Goal: Task Accomplishment & Management: Manage account settings

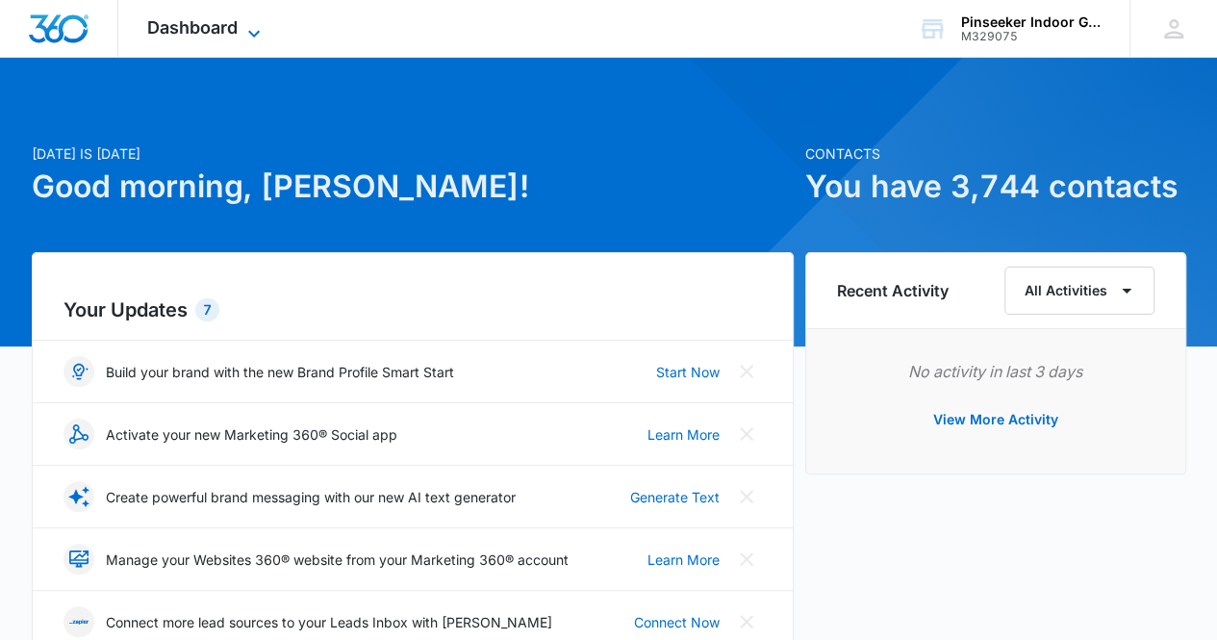
click at [248, 28] on icon at bounding box center [253, 33] width 23 height 23
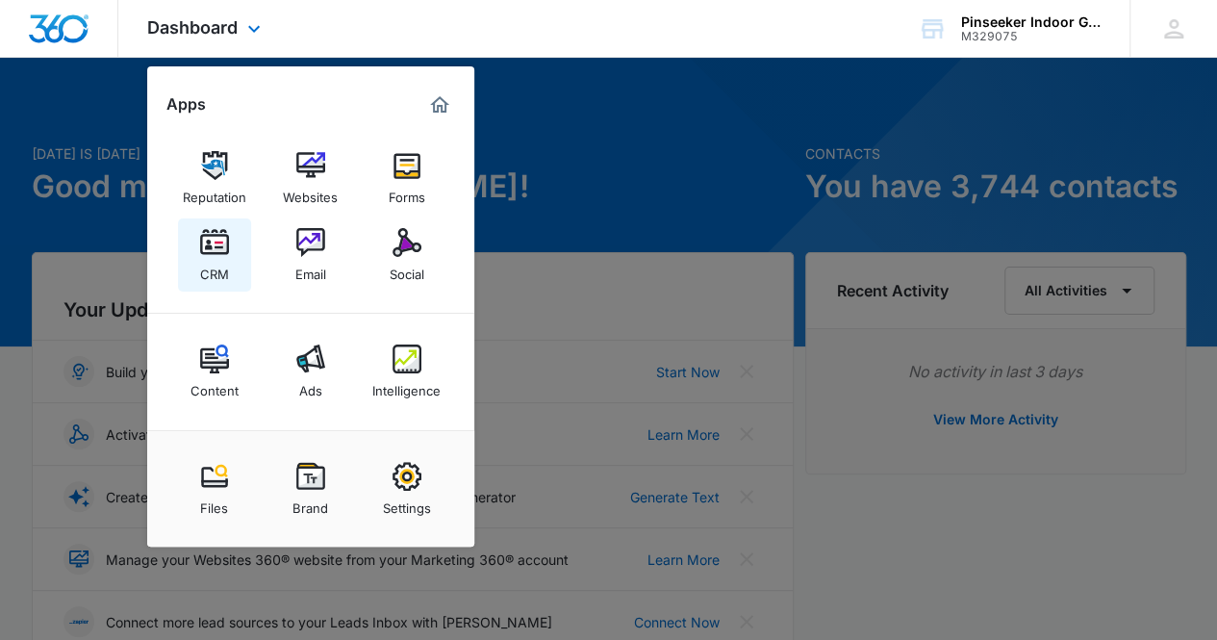
click at [228, 259] on link "CRM" at bounding box center [214, 254] width 73 height 73
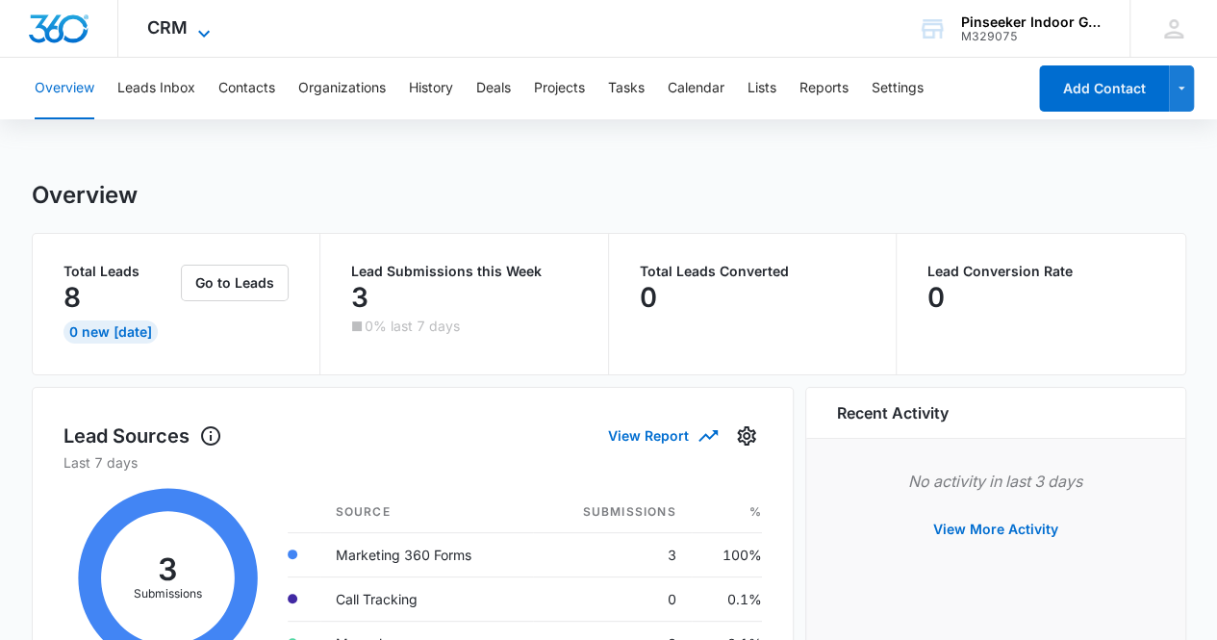
click at [206, 31] on icon at bounding box center [203, 33] width 23 height 23
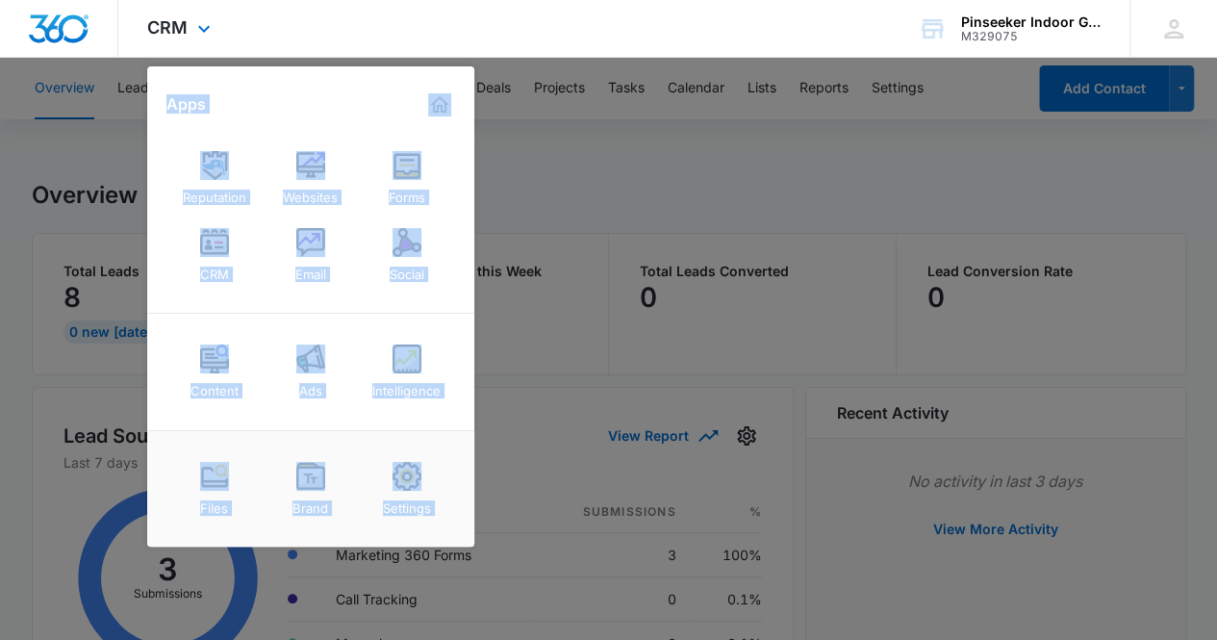
click at [264, 329] on div "Content Ads Intelligence" at bounding box center [310, 372] width 327 height 116
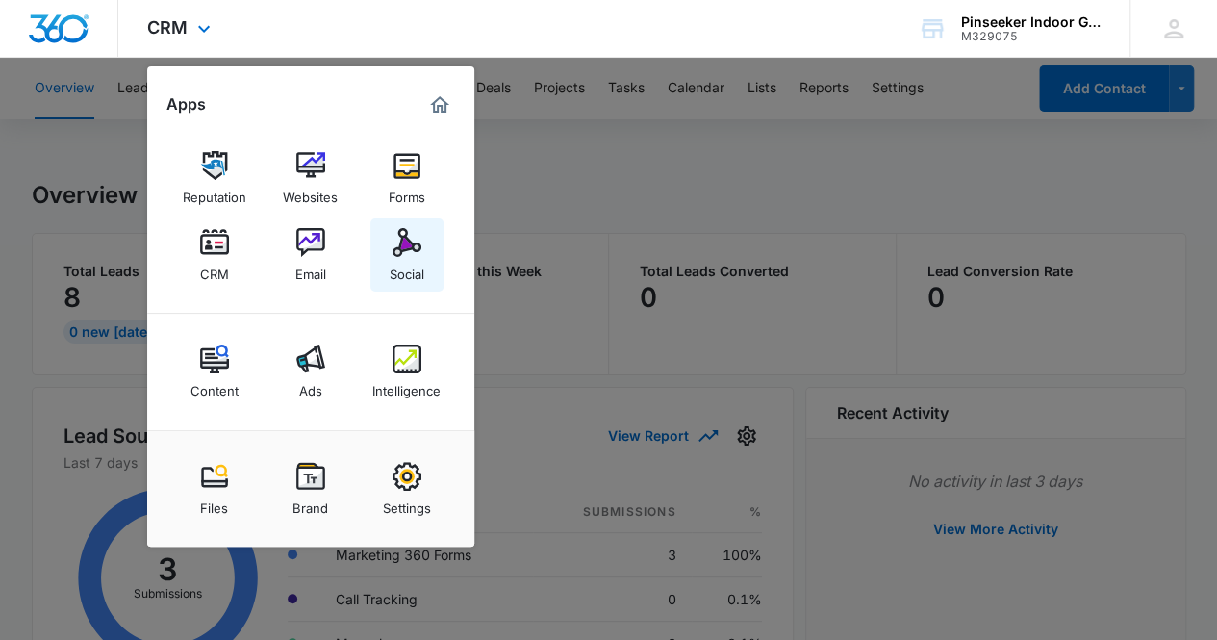
click at [412, 267] on div "Social" at bounding box center [407, 269] width 35 height 25
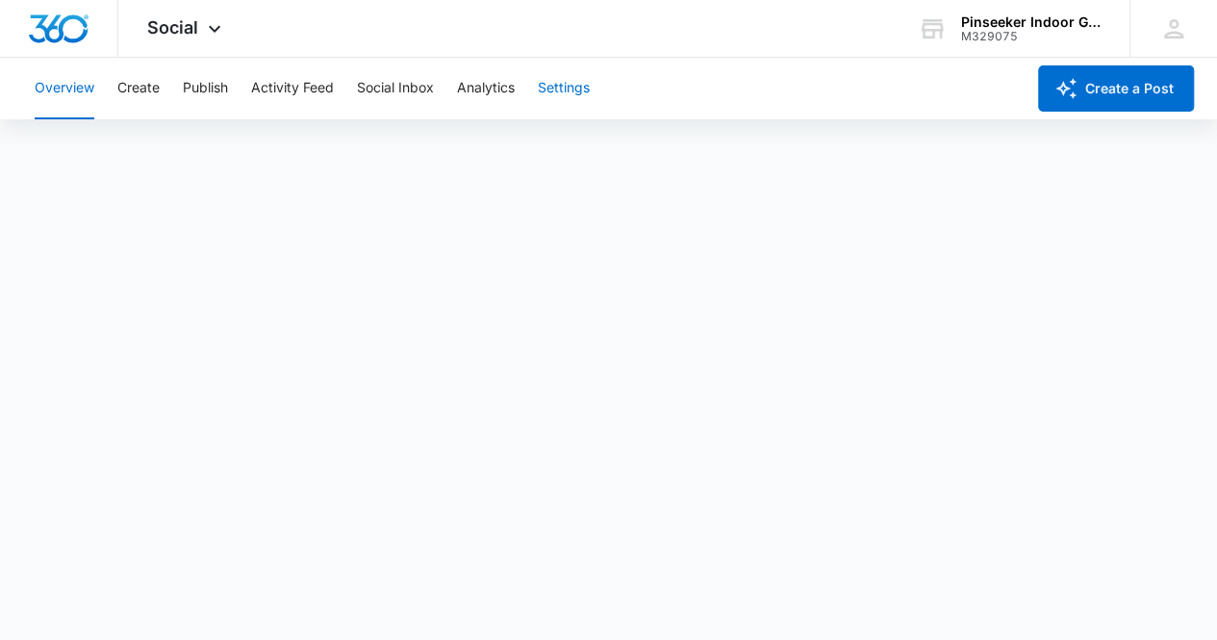
scroll to position [6, 0]
click at [211, 87] on button "Publish" at bounding box center [205, 89] width 45 height 62
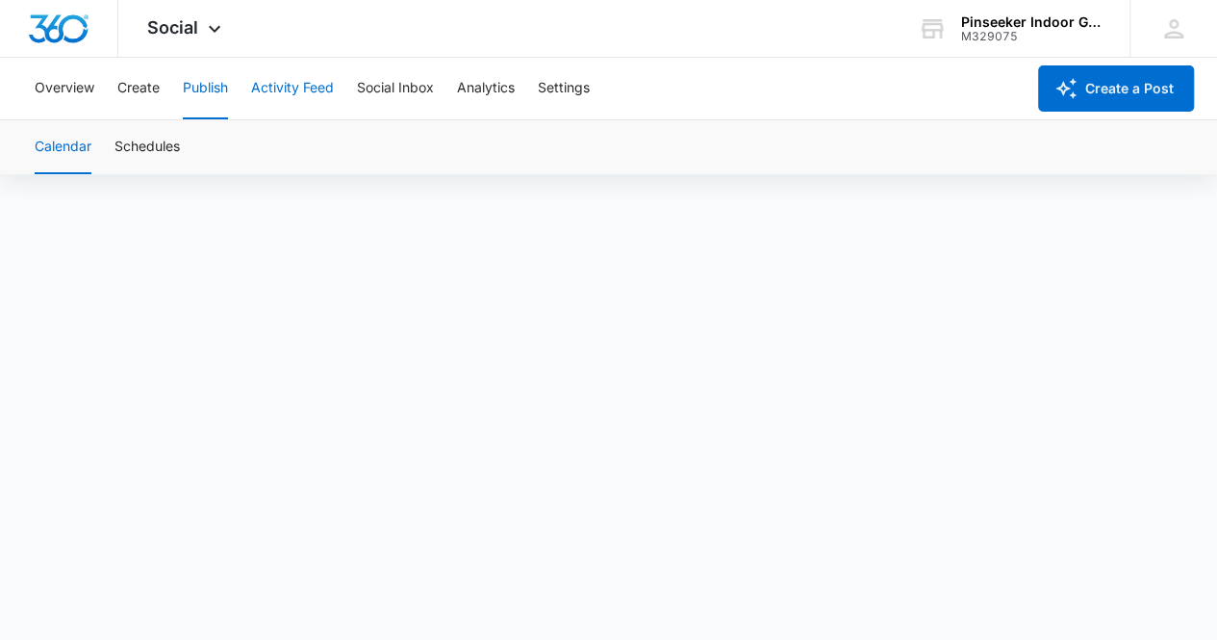
click at [290, 86] on button "Activity Feed" at bounding box center [292, 89] width 83 height 62
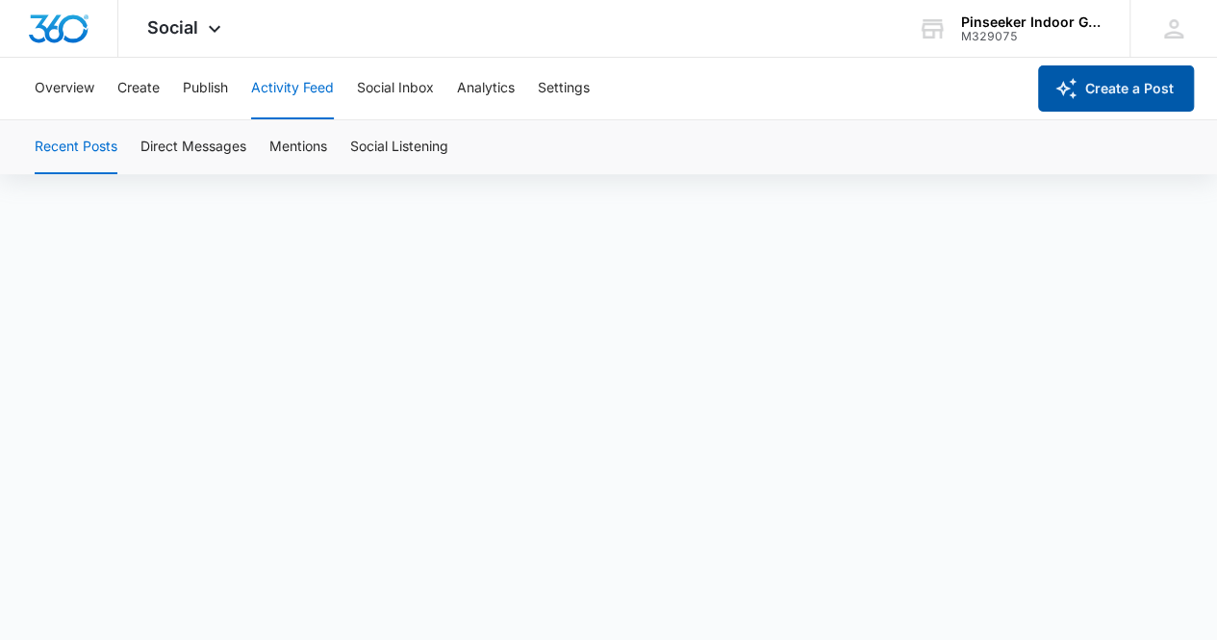
click at [1145, 83] on button "Create a Post" at bounding box center [1116, 88] width 156 height 46
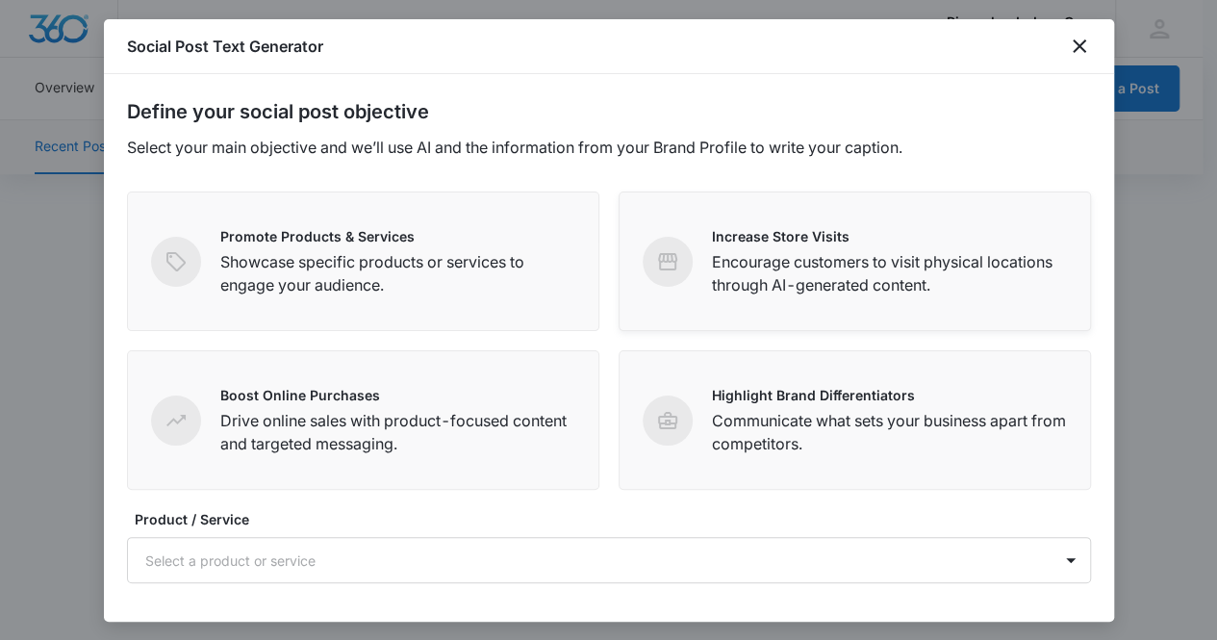
click at [670, 292] on div "Increase Store Visits Encourage customers to visit physical locations through A…" at bounding box center [855, 261] width 424 height 70
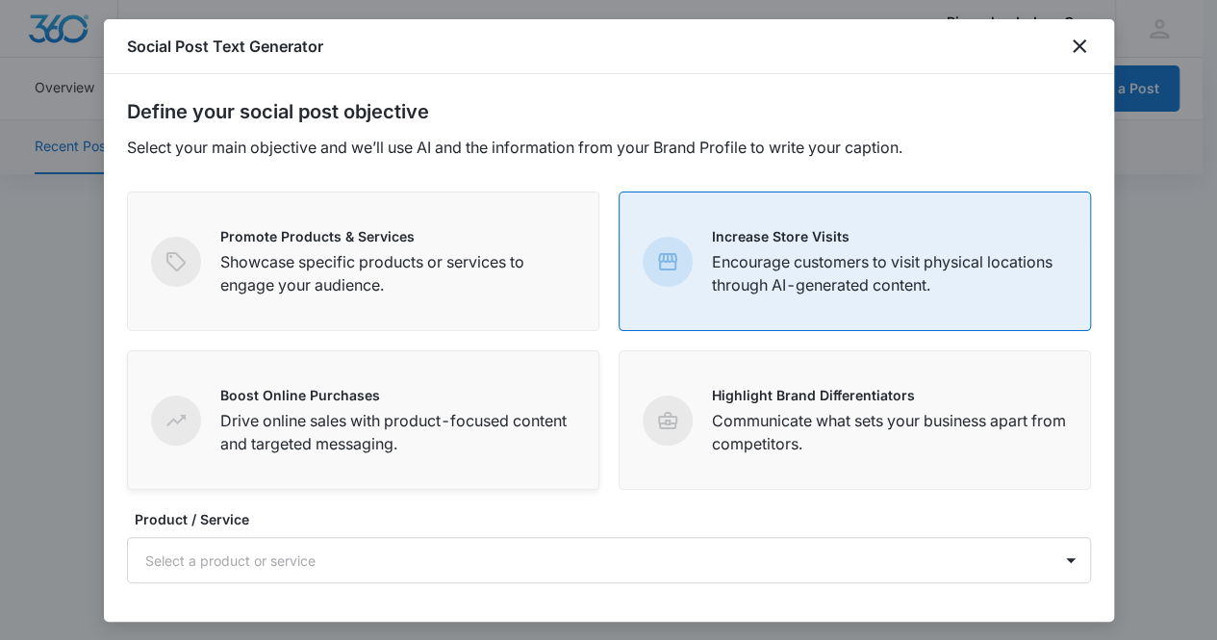
scroll to position [166, 0]
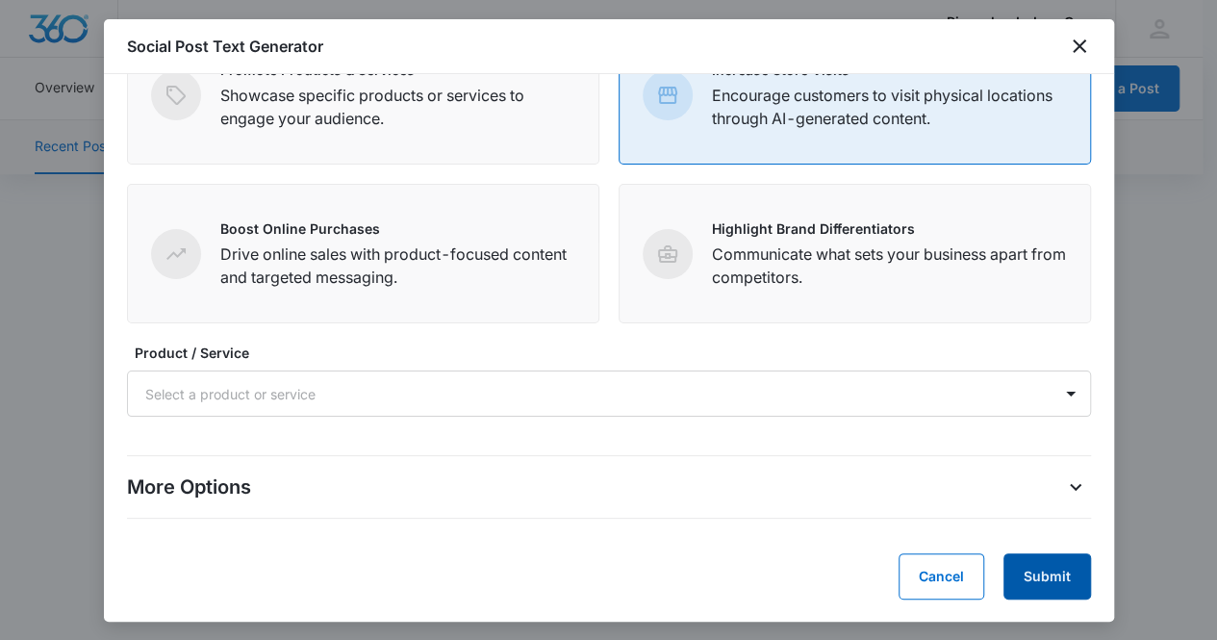
click at [1053, 582] on button "Submit" at bounding box center [1048, 576] width 88 height 46
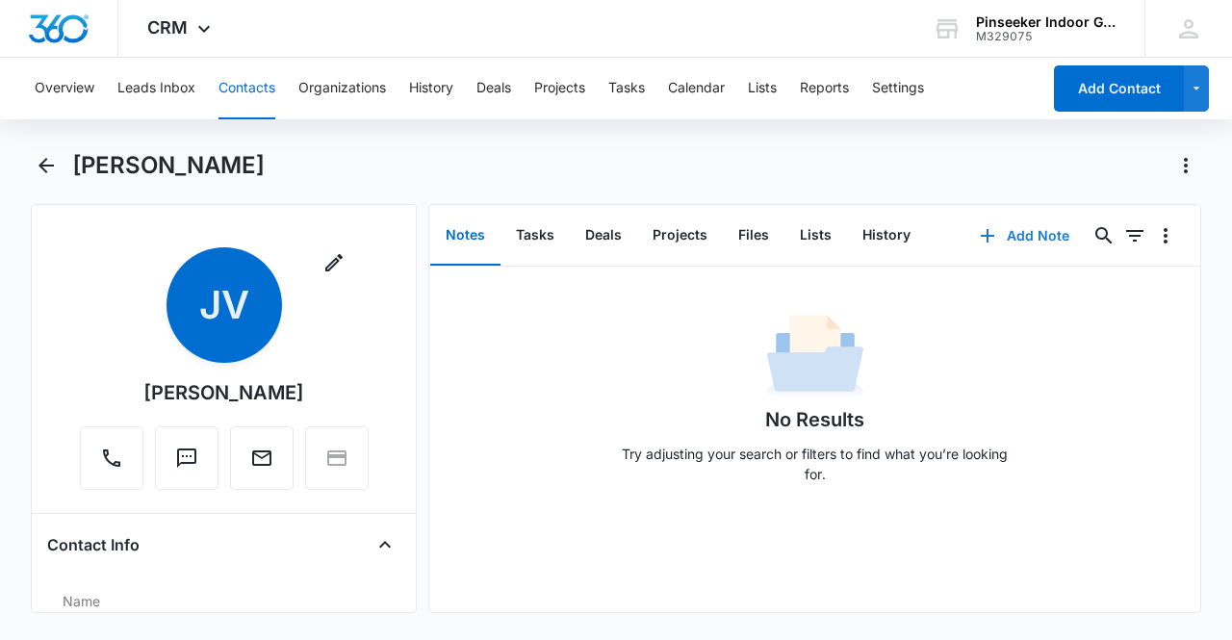
click at [1020, 229] on button "Add Note" at bounding box center [1024, 236] width 128 height 46
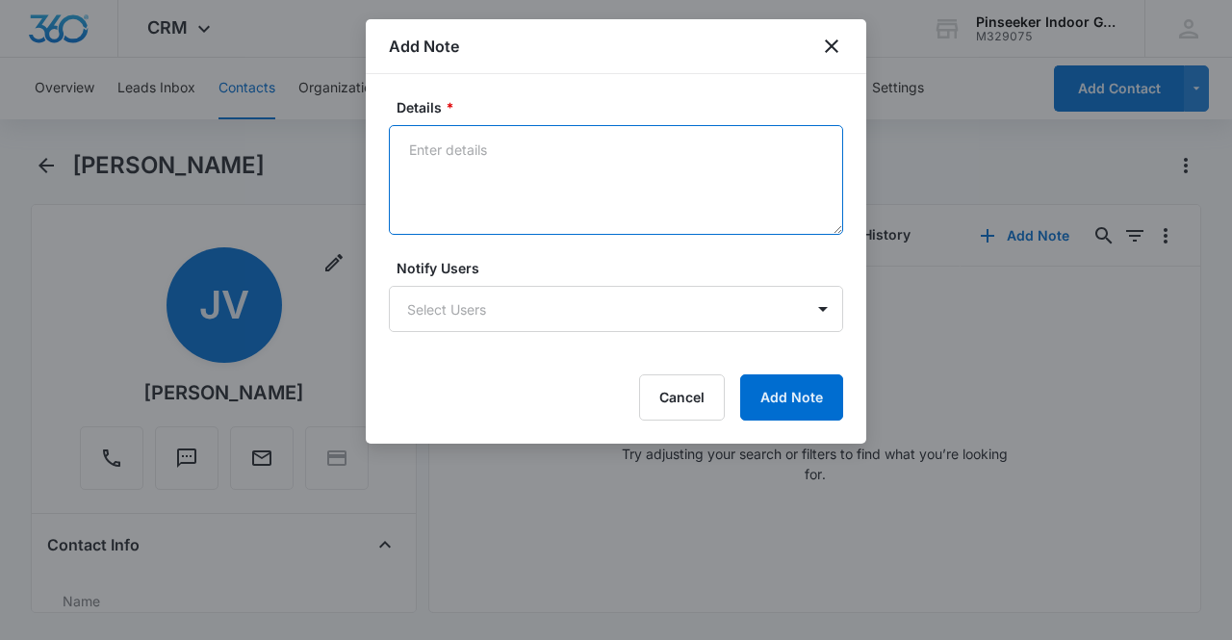
click at [492, 149] on textarea "Details *" at bounding box center [616, 180] width 454 height 110
click at [543, 145] on textarea "l/m 10-6 10:00am touchng base aboujt event" at bounding box center [616, 180] width 454 height 110
click at [550, 158] on textarea "l/m 10-6 10:00am touchng base aboujt event" at bounding box center [616, 180] width 454 height 110
click at [555, 149] on textarea "l/m 10-6 10:00am touchng base aboujt event" at bounding box center [616, 180] width 454 height 110
click at [650, 146] on textarea "l/m 10-6 10:00am touching base aboujt event" at bounding box center [616, 180] width 454 height 110
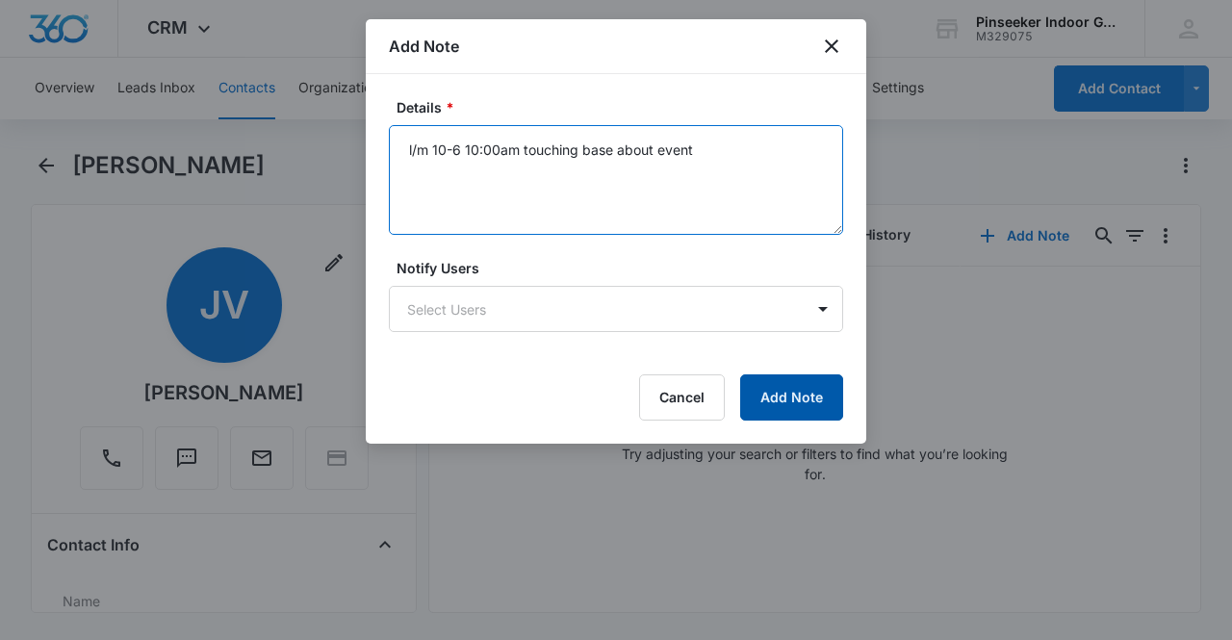
type textarea "l/m 10-6 10:00am touching base about event"
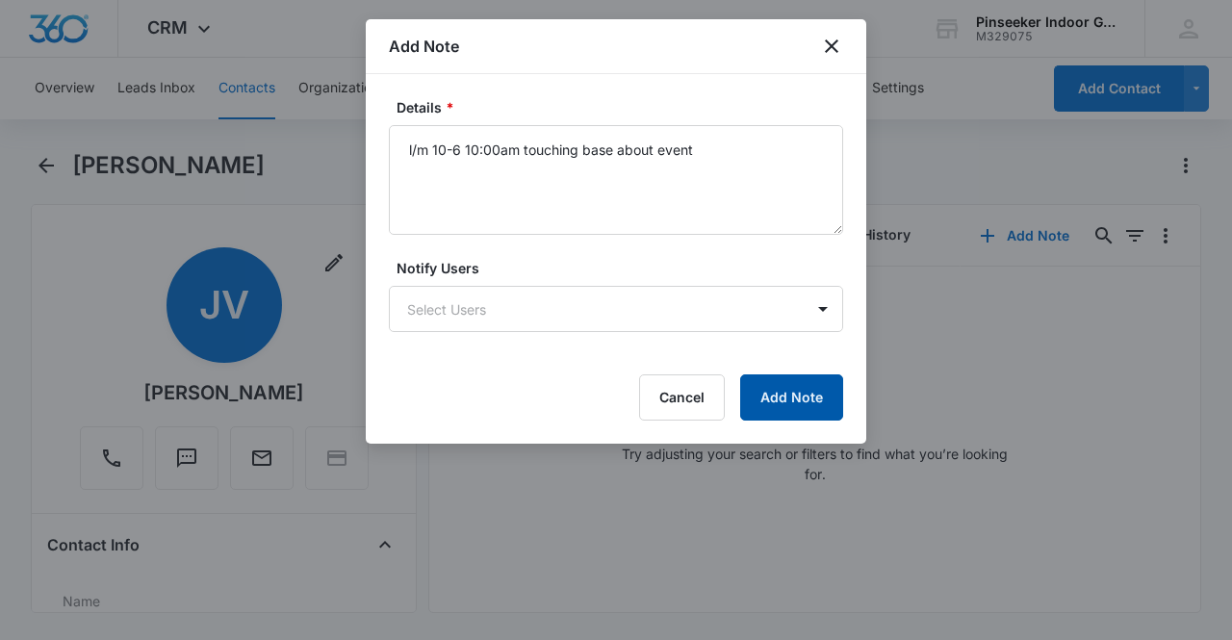
click at [813, 396] on button "Add Note" at bounding box center [791, 397] width 103 height 46
